Goal: Participate in discussion: Engage in conversation with other users on a specific topic

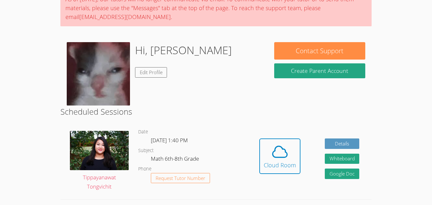
scroll to position [61, 0]
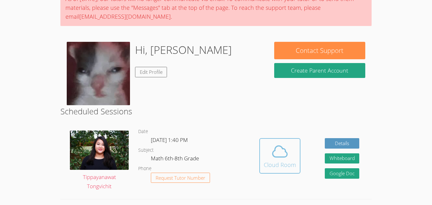
click at [274, 156] on icon at bounding box center [279, 151] width 15 height 11
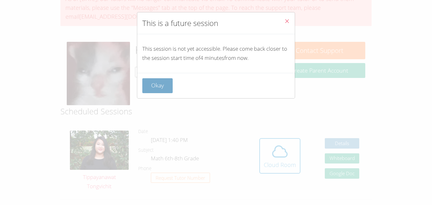
click at [156, 85] on button "Okay" at bounding box center [157, 85] width 30 height 15
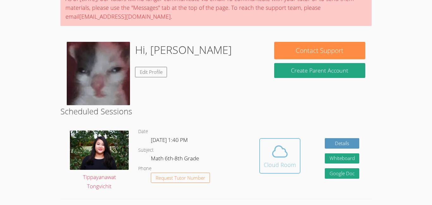
click at [261, 141] on button "Cloud Room" at bounding box center [279, 155] width 41 height 35
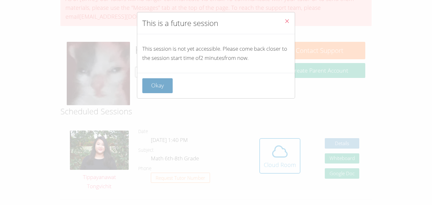
click at [150, 85] on button "Okay" at bounding box center [157, 85] width 30 height 15
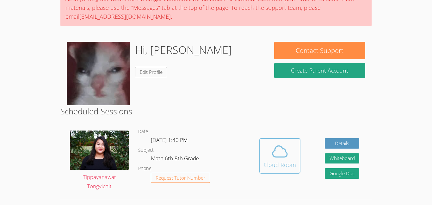
click at [283, 159] on icon at bounding box center [280, 151] width 18 height 18
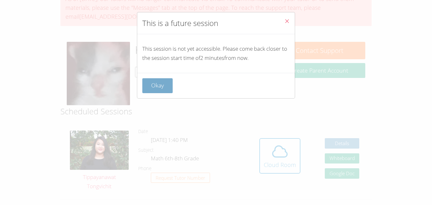
click at [149, 87] on button "Okay" at bounding box center [157, 85] width 30 height 15
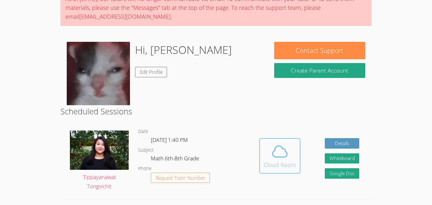
click at [266, 163] on div "Cloud Room" at bounding box center [280, 164] width 32 height 9
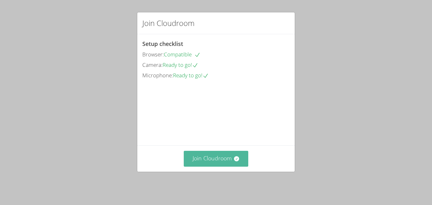
click at [220, 165] on button "Join Cloudroom" at bounding box center [216, 157] width 65 height 15
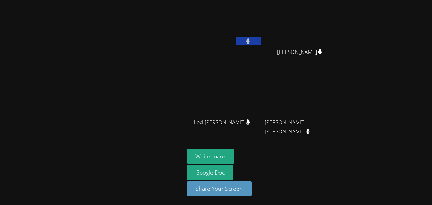
click at [254, 43] on button at bounding box center [247, 41] width 25 height 8
click at [255, 40] on button at bounding box center [247, 41] width 25 height 8
click at [253, 39] on button at bounding box center [247, 41] width 25 height 8
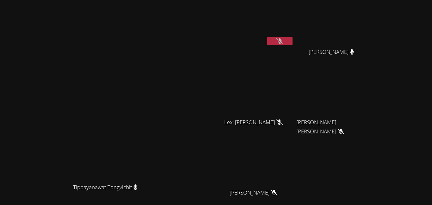
scroll to position [62, 0]
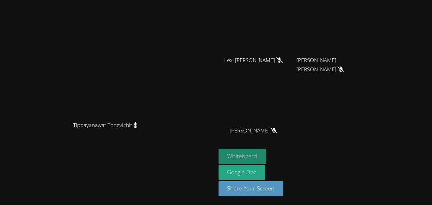
click at [266, 154] on button "Whiteboard" at bounding box center [242, 156] width 48 height 15
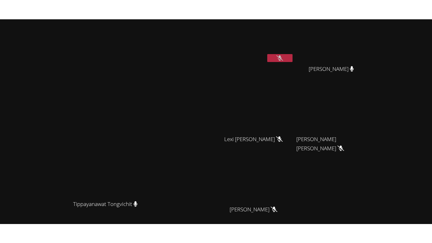
scroll to position [2, 0]
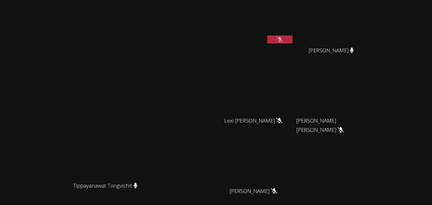
click at [283, 39] on icon at bounding box center [279, 39] width 7 height 5
click at [292, 39] on button at bounding box center [279, 39] width 25 height 8
click at [294, 34] on video at bounding box center [255, 22] width 75 height 42
click at [292, 36] on button at bounding box center [279, 39] width 25 height 8
click at [294, 35] on video at bounding box center [255, 22] width 75 height 42
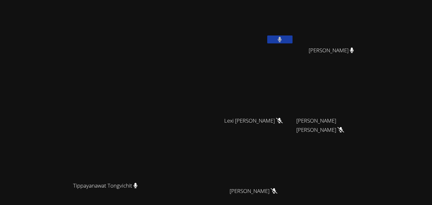
click at [292, 38] on button at bounding box center [279, 39] width 25 height 8
click at [292, 37] on button at bounding box center [279, 39] width 25 height 8
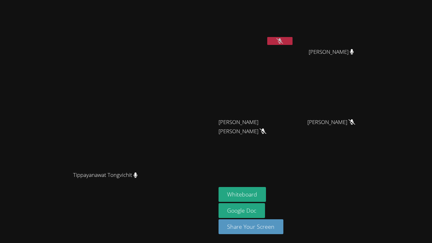
scroll to position [0, 0]
click at [283, 40] on icon at bounding box center [279, 40] width 7 height 5
click at [282, 40] on icon at bounding box center [280, 40] width 4 height 5
click at [292, 43] on button at bounding box center [279, 41] width 25 height 8
click at [292, 41] on button at bounding box center [279, 41] width 25 height 8
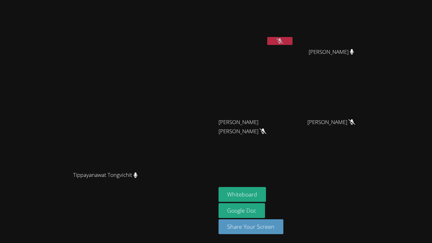
click at [292, 38] on button at bounding box center [279, 41] width 25 height 8
click at [292, 40] on button at bounding box center [279, 41] width 25 height 8
click at [266, 195] on button "Whiteboard" at bounding box center [242, 194] width 48 height 15
click at [292, 42] on button at bounding box center [279, 41] width 25 height 8
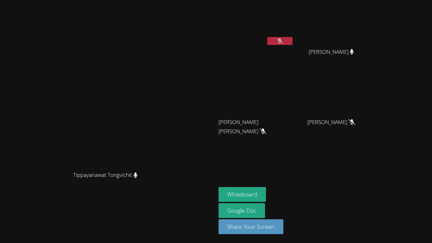
click at [303, 186] on aside "Carlie Powell Isaiah Bittings Isaiah Bittings Juan Cruz Ramos Juan Cruz Ramos J…" at bounding box center [295, 121] width 158 height 243
click at [266, 187] on button "Whiteboard" at bounding box center [242, 194] width 48 height 15
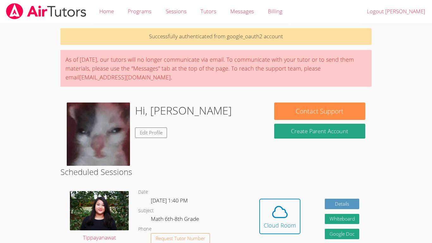
scroll to position [61, 0]
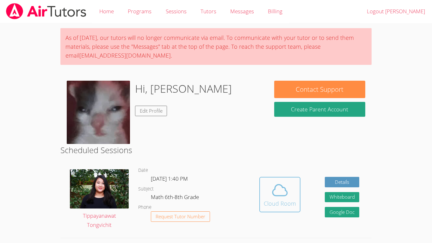
click at [275, 201] on div "Cloud Room" at bounding box center [280, 203] width 32 height 9
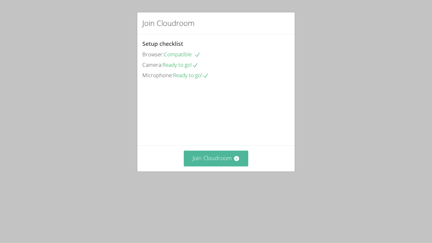
click at [238, 161] on icon at bounding box center [236, 158] width 5 height 5
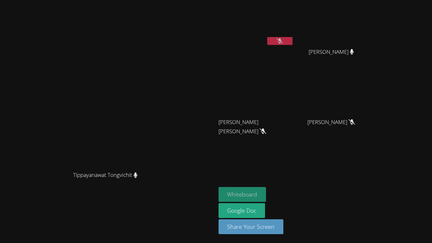
click at [266, 198] on button "Whiteboard" at bounding box center [242, 194] width 48 height 15
click at [283, 43] on icon at bounding box center [279, 40] width 7 height 5
click at [282, 43] on icon at bounding box center [280, 40] width 4 height 5
click at [283, 43] on icon at bounding box center [279, 40] width 7 height 5
click at [282, 42] on icon at bounding box center [280, 40] width 4 height 5
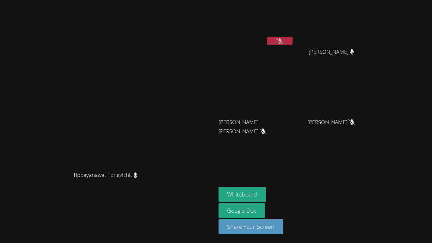
click at [283, 42] on icon at bounding box center [279, 40] width 7 height 5
click at [292, 42] on button at bounding box center [279, 41] width 25 height 8
click at [283, 43] on icon at bounding box center [279, 40] width 7 height 5
click at [292, 43] on button at bounding box center [279, 41] width 25 height 8
click at [292, 42] on button at bounding box center [279, 41] width 25 height 8
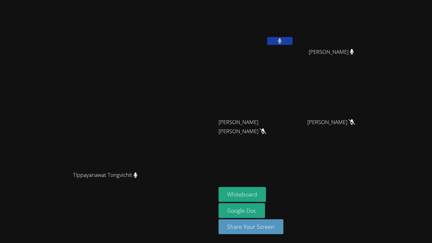
click at [292, 41] on button at bounding box center [279, 41] width 25 height 8
click at [292, 42] on button at bounding box center [279, 41] width 25 height 8
click at [292, 43] on button at bounding box center [279, 41] width 25 height 8
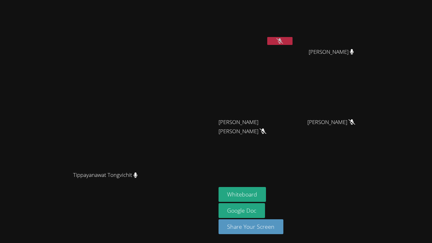
click at [292, 43] on button at bounding box center [279, 41] width 25 height 8
click at [292, 44] on button at bounding box center [279, 41] width 25 height 8
click at [292, 46] on div at bounding box center [279, 41] width 25 height 9
click at [283, 41] on icon at bounding box center [279, 40] width 7 height 5
click at [282, 43] on icon at bounding box center [280, 40] width 4 height 5
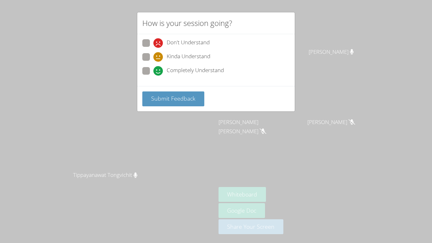
click at [203, 68] on span "Completely Understand" at bounding box center [195, 70] width 57 height 9
click at [159, 68] on input "Completely Understand" at bounding box center [155, 69] width 5 height 5
radio input "true"
click at [175, 96] on span "Submit Feedback" at bounding box center [173, 99] width 44 height 8
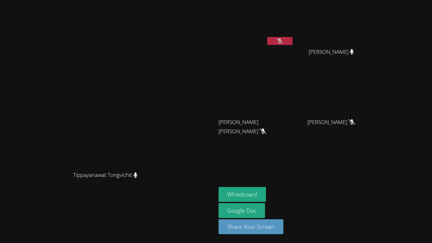
click at [292, 42] on button at bounding box center [279, 41] width 25 height 8
click at [292, 40] on button at bounding box center [279, 41] width 25 height 8
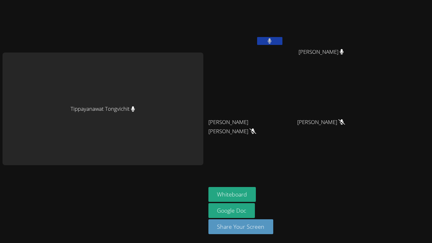
click at [272, 44] on button at bounding box center [269, 41] width 25 height 8
